Goal: Transaction & Acquisition: Purchase product/service

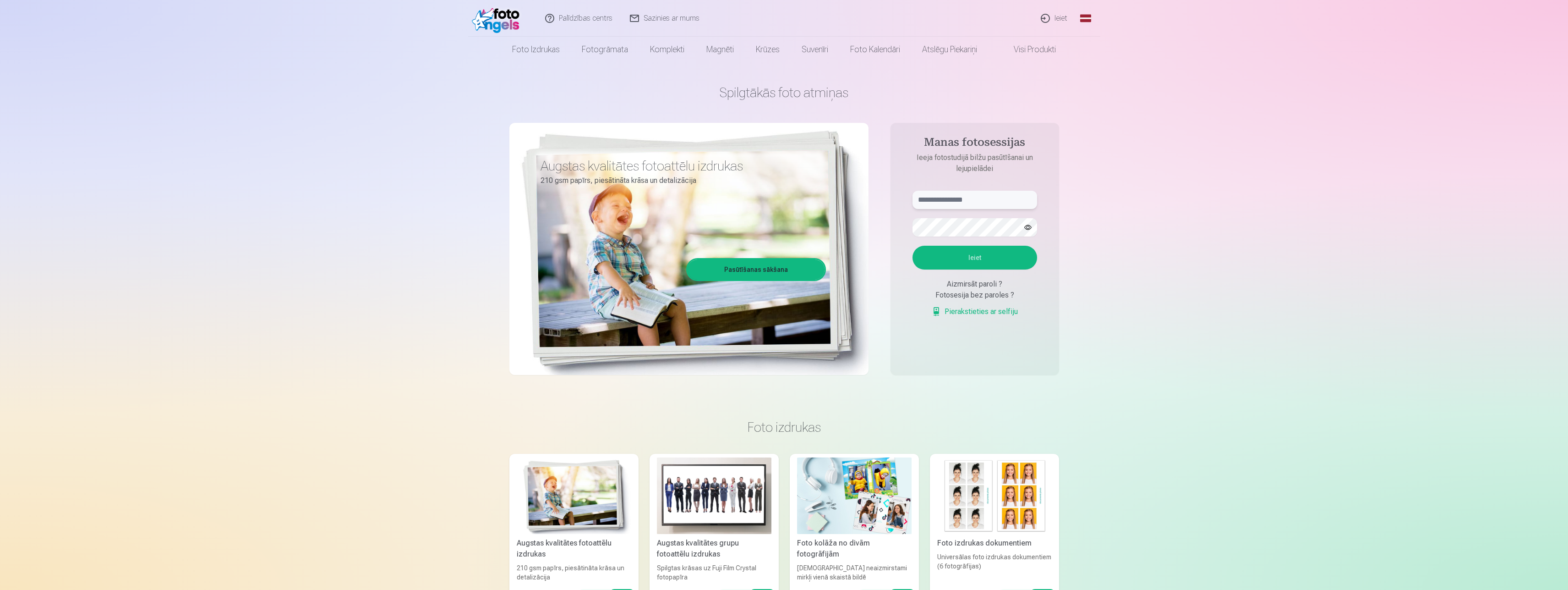
click at [942, 206] on input "text" at bounding box center [975, 200] width 125 height 18
type input "*"
type input "**********"
click at [1032, 233] on button "button" at bounding box center [1027, 227] width 18 height 18
click at [931, 258] on button "Ieiet" at bounding box center [975, 257] width 125 height 24
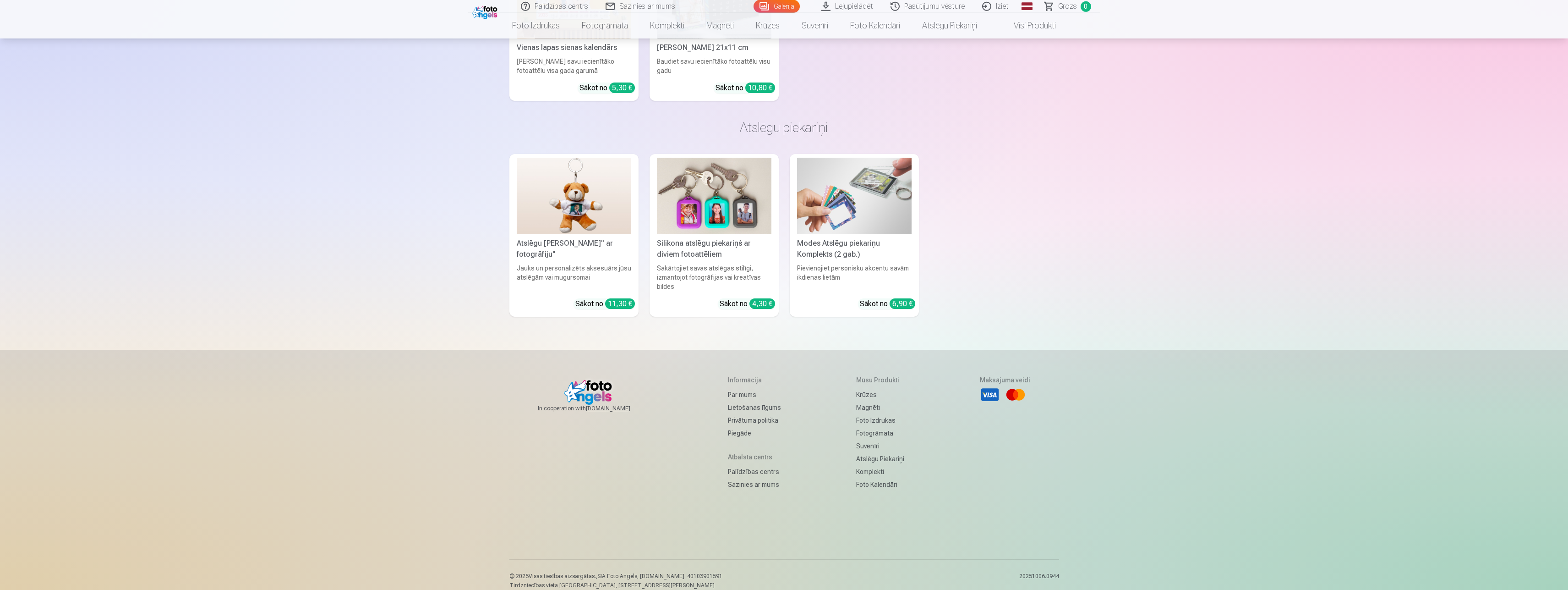
scroll to position [5384, 0]
click at [1063, 3] on span "Grozs" at bounding box center [1067, 7] width 19 height 11
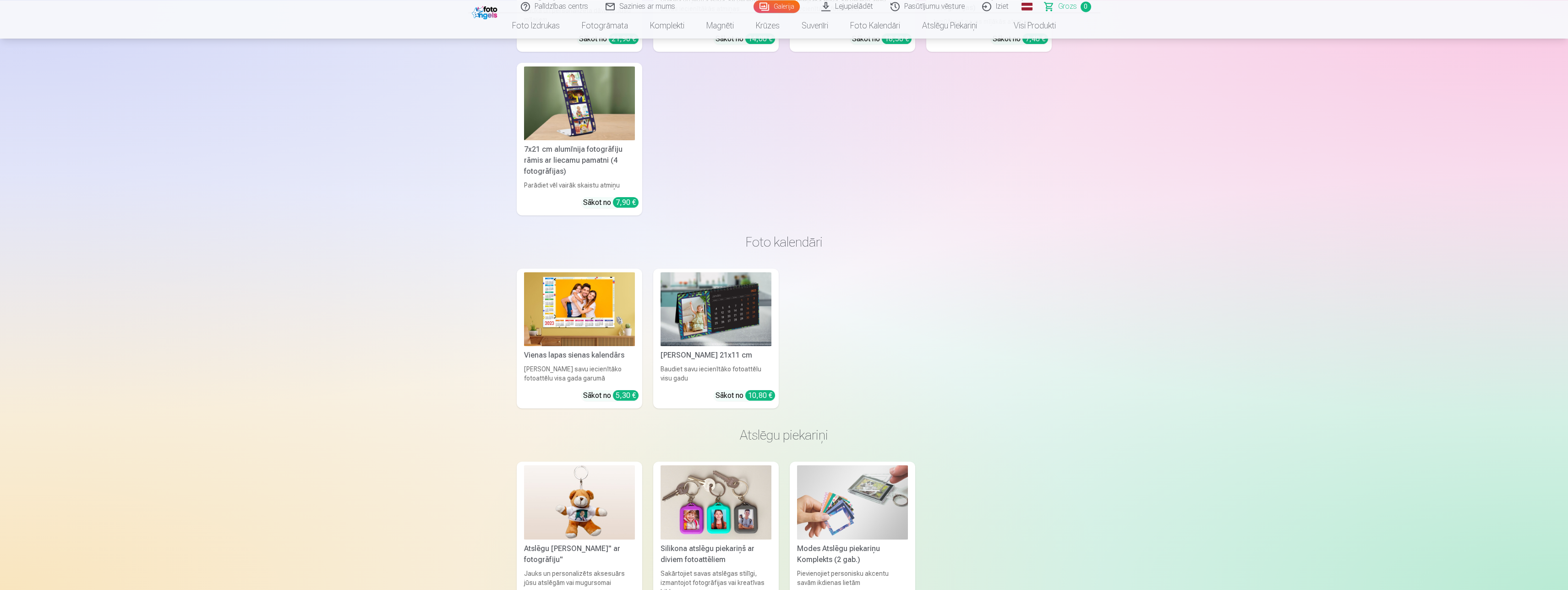
scroll to position [2584, 0]
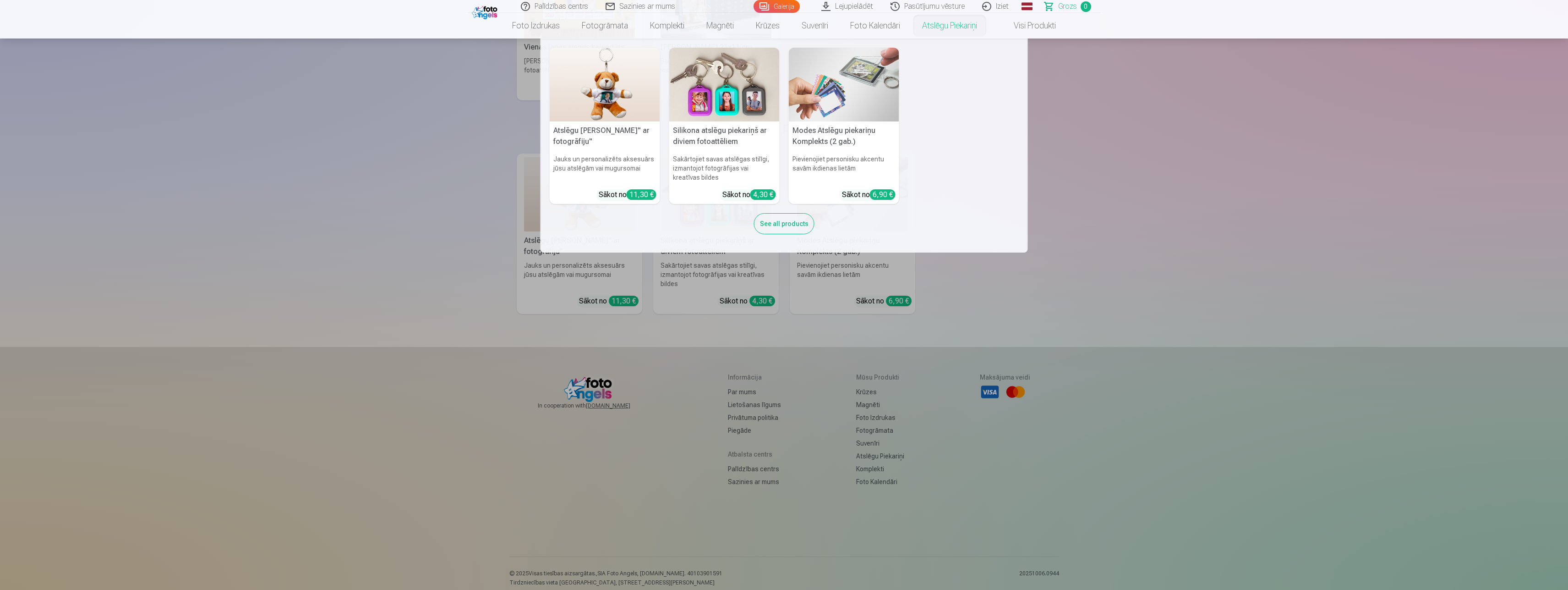
click at [940, 18] on link "Atslēgu piekariņi" at bounding box center [950, 26] width 77 height 26
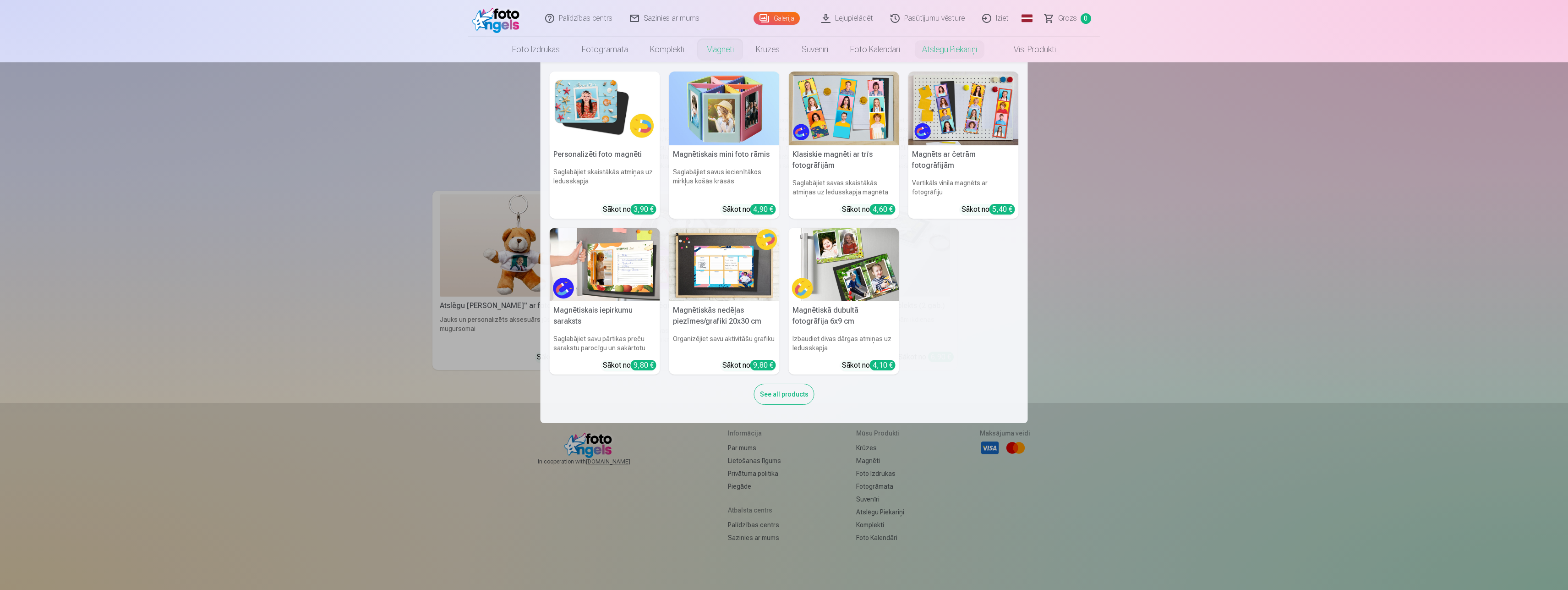
click at [706, 44] on link "Magnēti" at bounding box center [719, 49] width 49 height 26
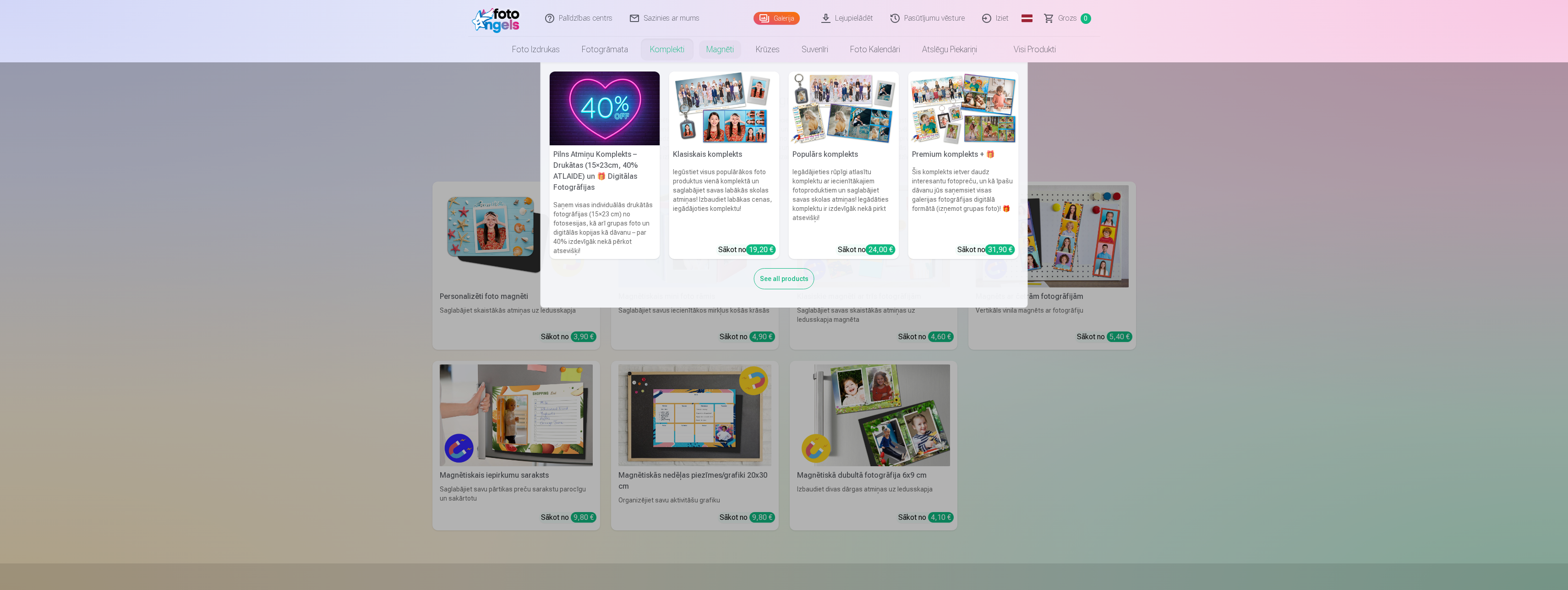
click at [677, 37] on li "Komplekti Pilns Atmiņu Komplekts – Drukātas (15×23cm, 40% ATLAIDE) un 🎁 Digitāl…" at bounding box center [667, 49] width 57 height 26
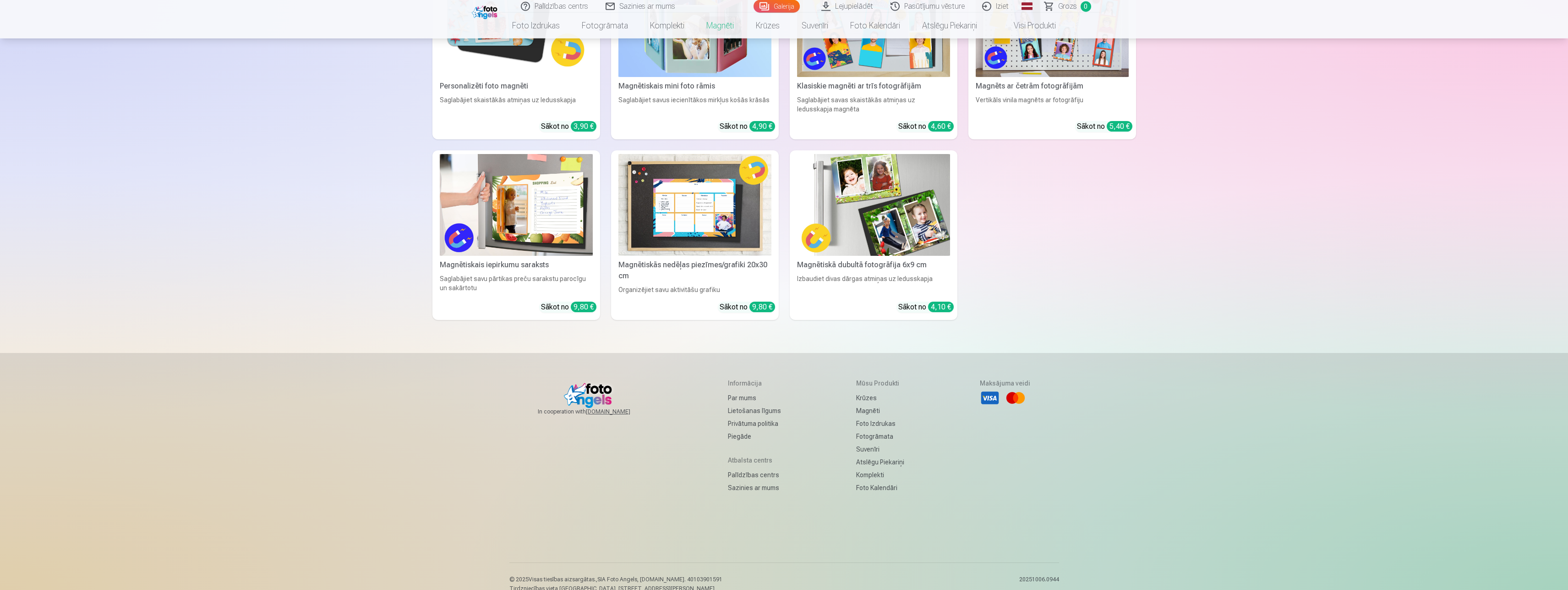
scroll to position [216, 0]
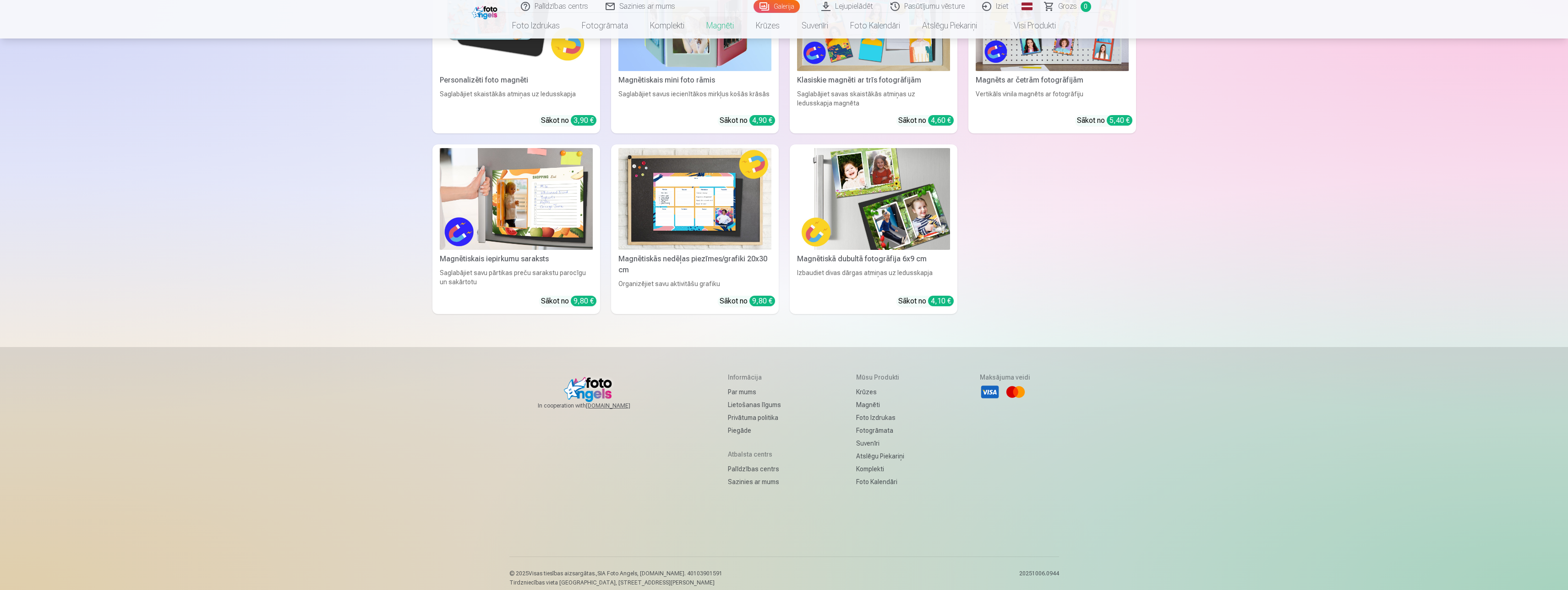
click at [829, 11] on link "Lejupielādēt" at bounding box center [848, 6] width 69 height 13
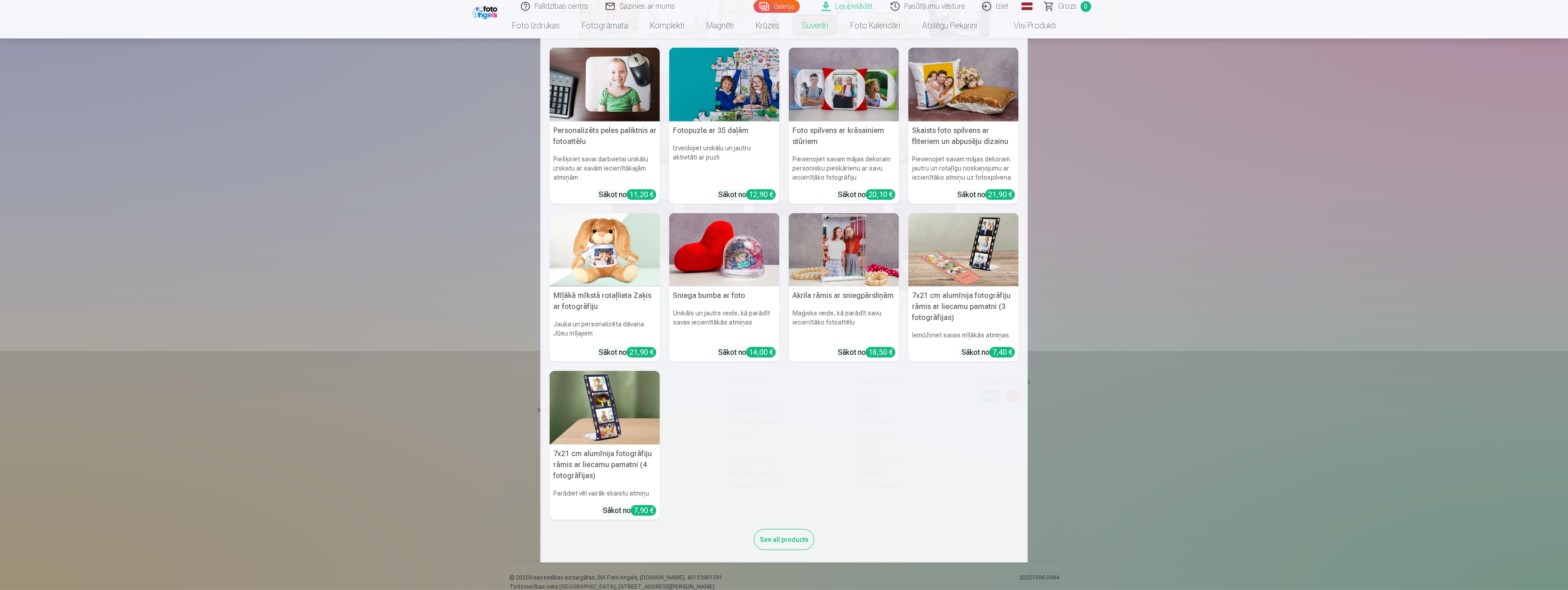
scroll to position [1056, 0]
click at [805, 30] on link "Suvenīri" at bounding box center [815, 26] width 49 height 26
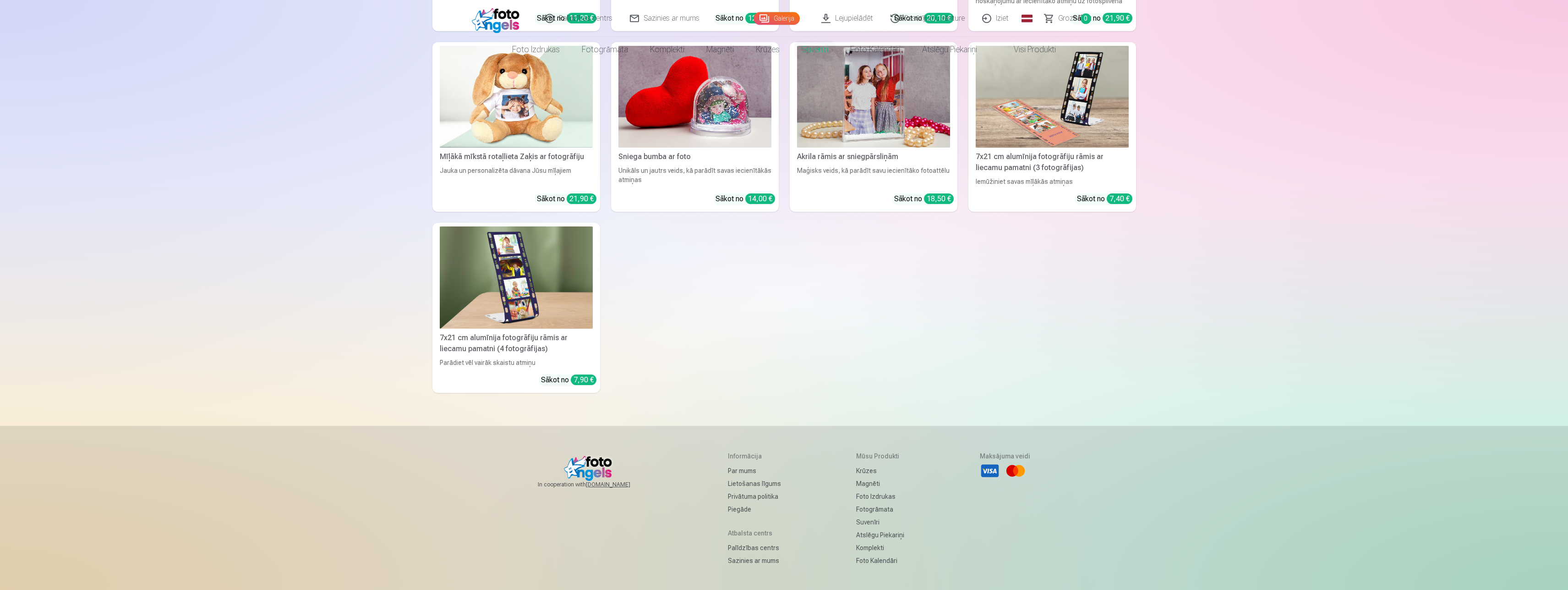
scroll to position [409, 0]
